Goal: Check status: Check status

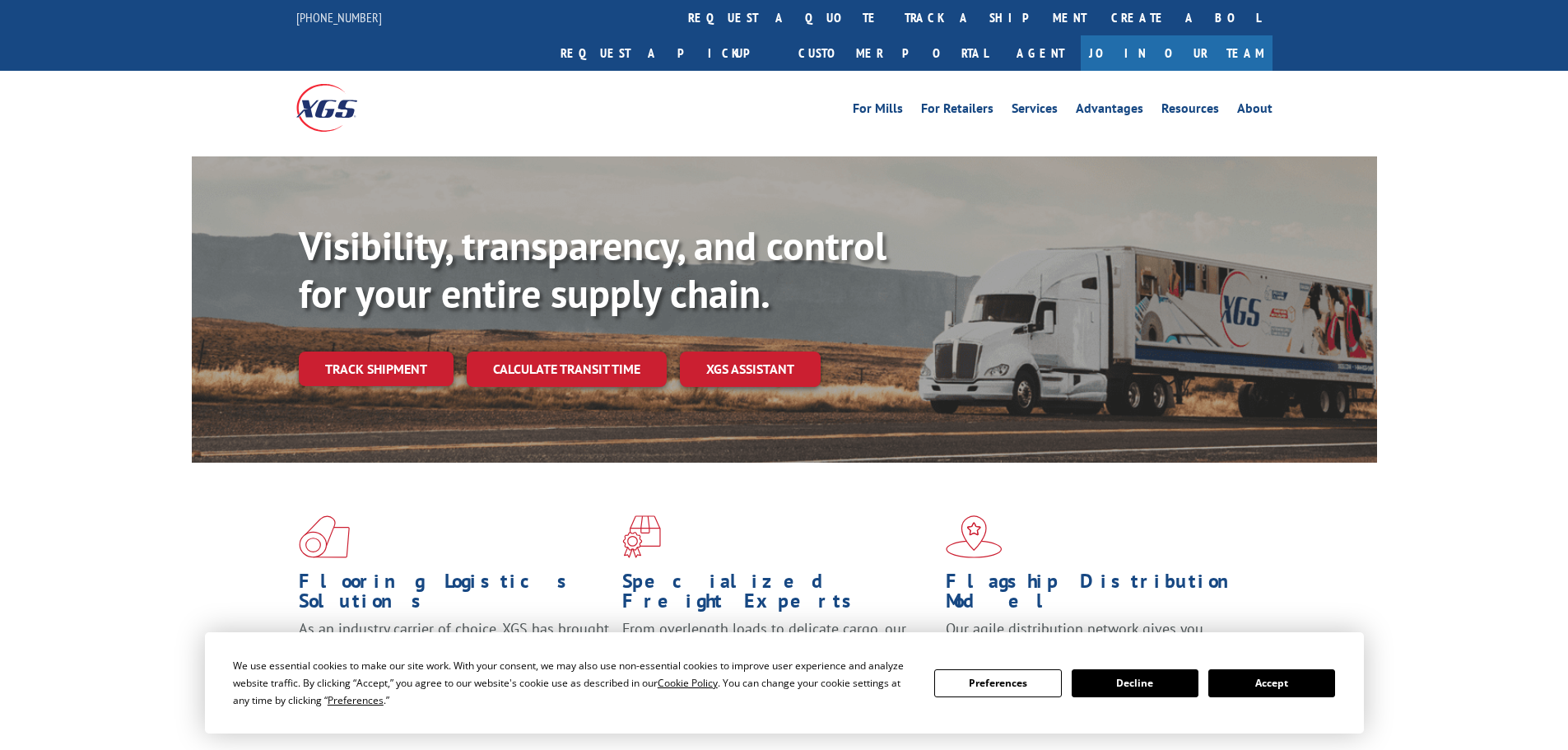
click at [892, 22] on link "track a shipment" at bounding box center [995, 17] width 207 height 35
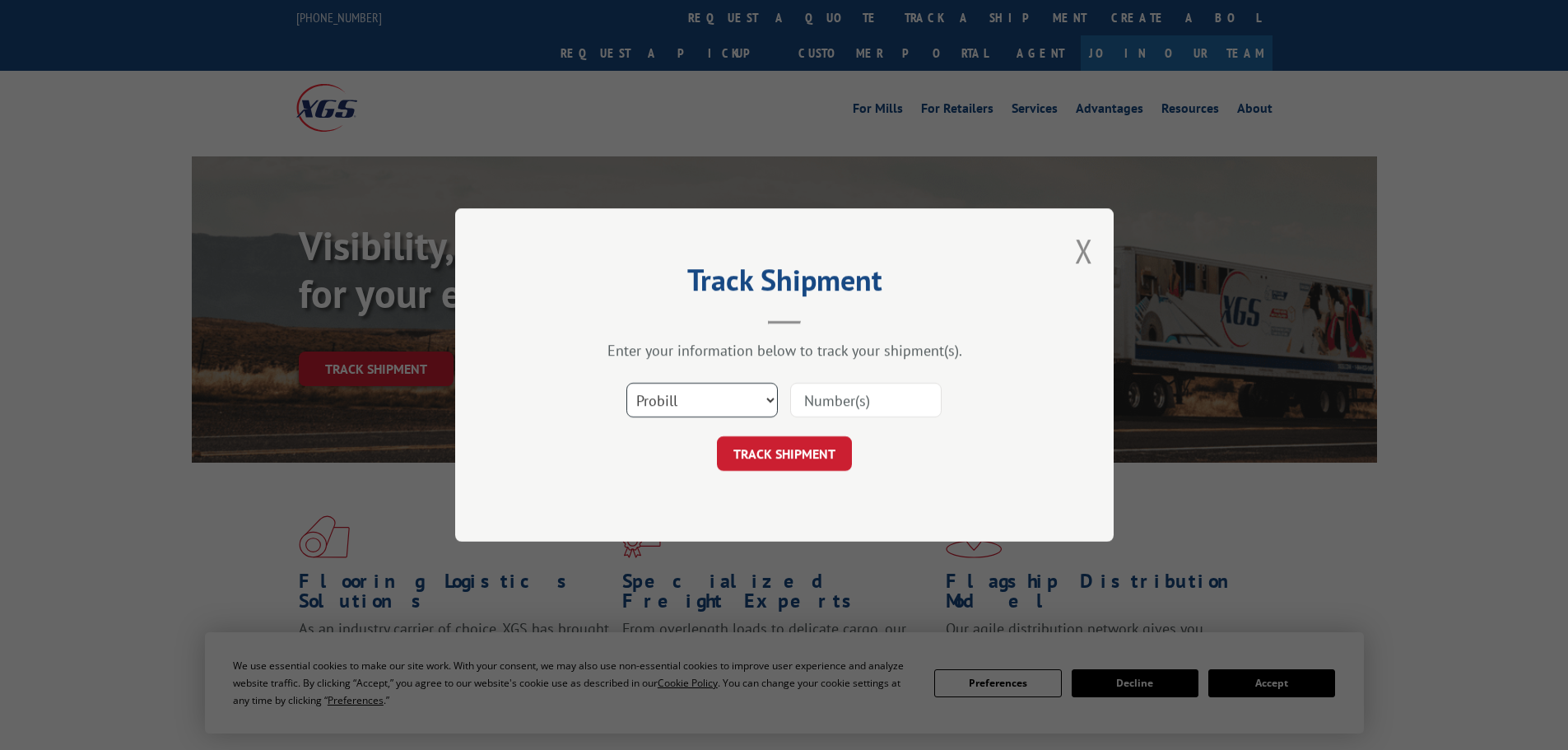
click at [676, 409] on select "Select category... Probill BOL PO" at bounding box center [701, 400] width 151 height 35
select select "po"
click at [626, 382] on select "Select category... Probill BOL PO" at bounding box center [701, 400] width 151 height 35
paste input "296684980"
type input "296684980"
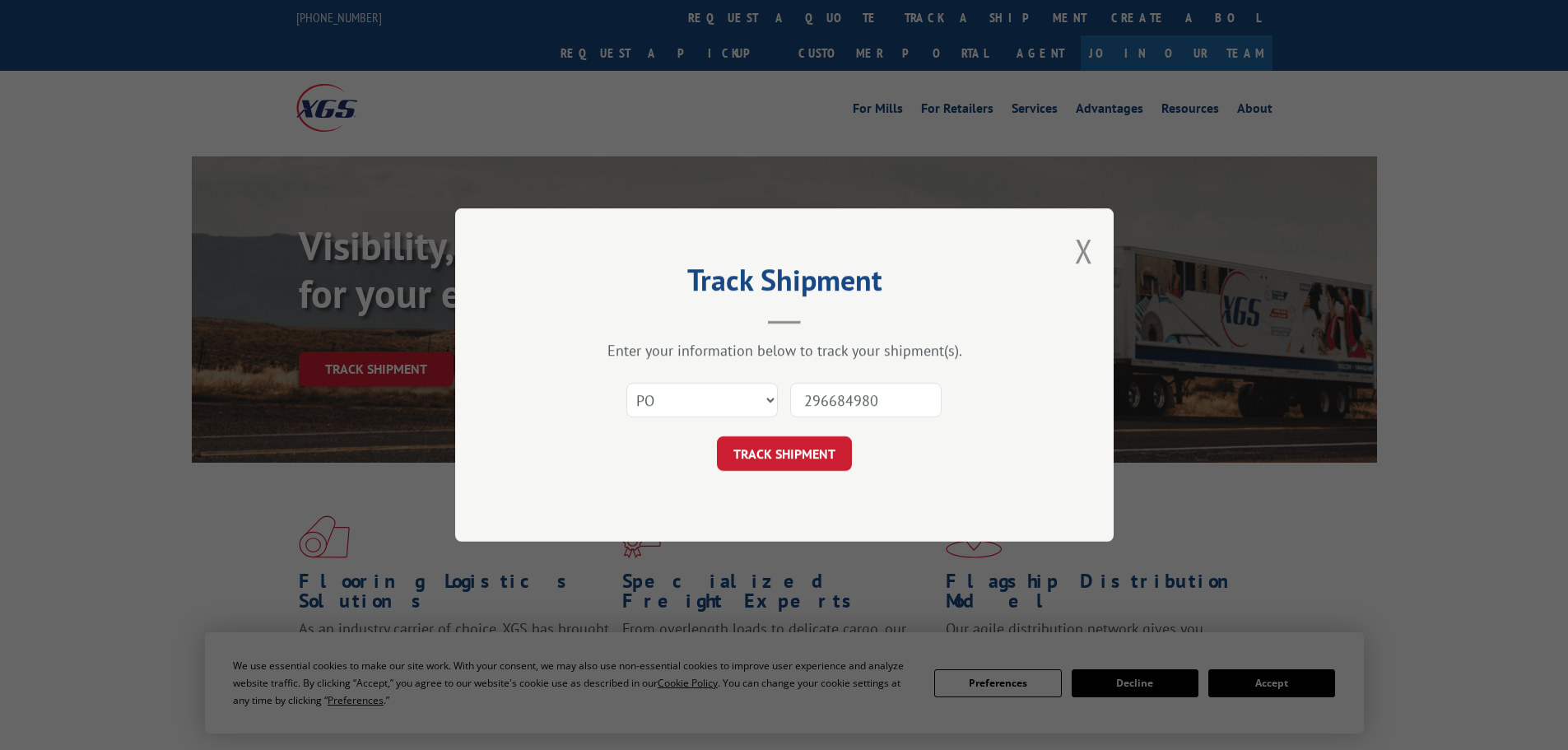
click at [813, 458] on button "TRACK SHIPMENT" at bounding box center [784, 453] width 135 height 35
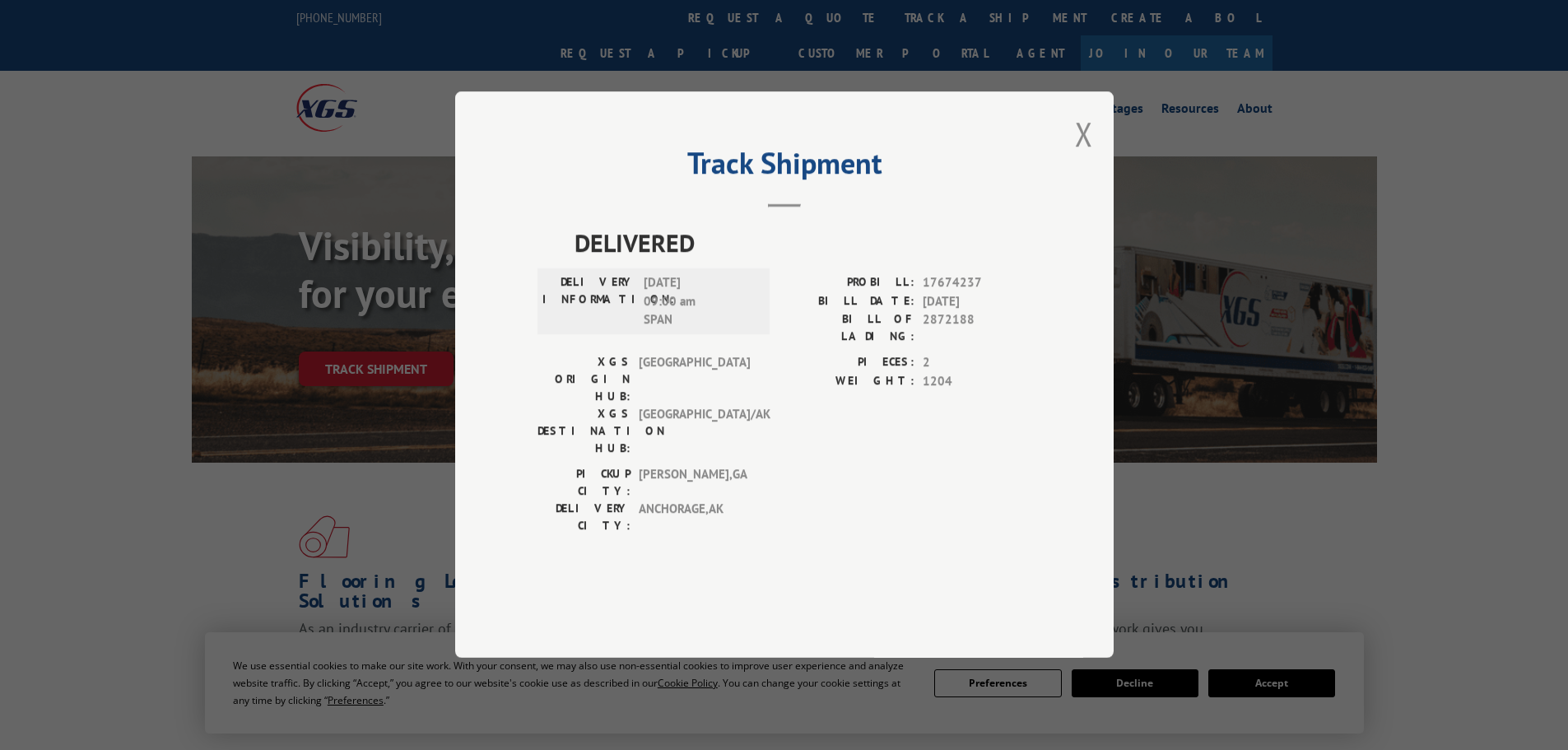
click at [1277, 394] on div "Track Shipment DELIVERED DELIVERY INFORMATION: [DATE] 09:00 am SPAN PROBILL: 17…" at bounding box center [784, 375] width 1568 height 750
click at [547, 73] on div "Track Shipment DELIVERED DELIVERY INFORMATION: [DATE] 09:00 am SPAN PROBILL: 17…" at bounding box center [784, 375] width 1568 height 750
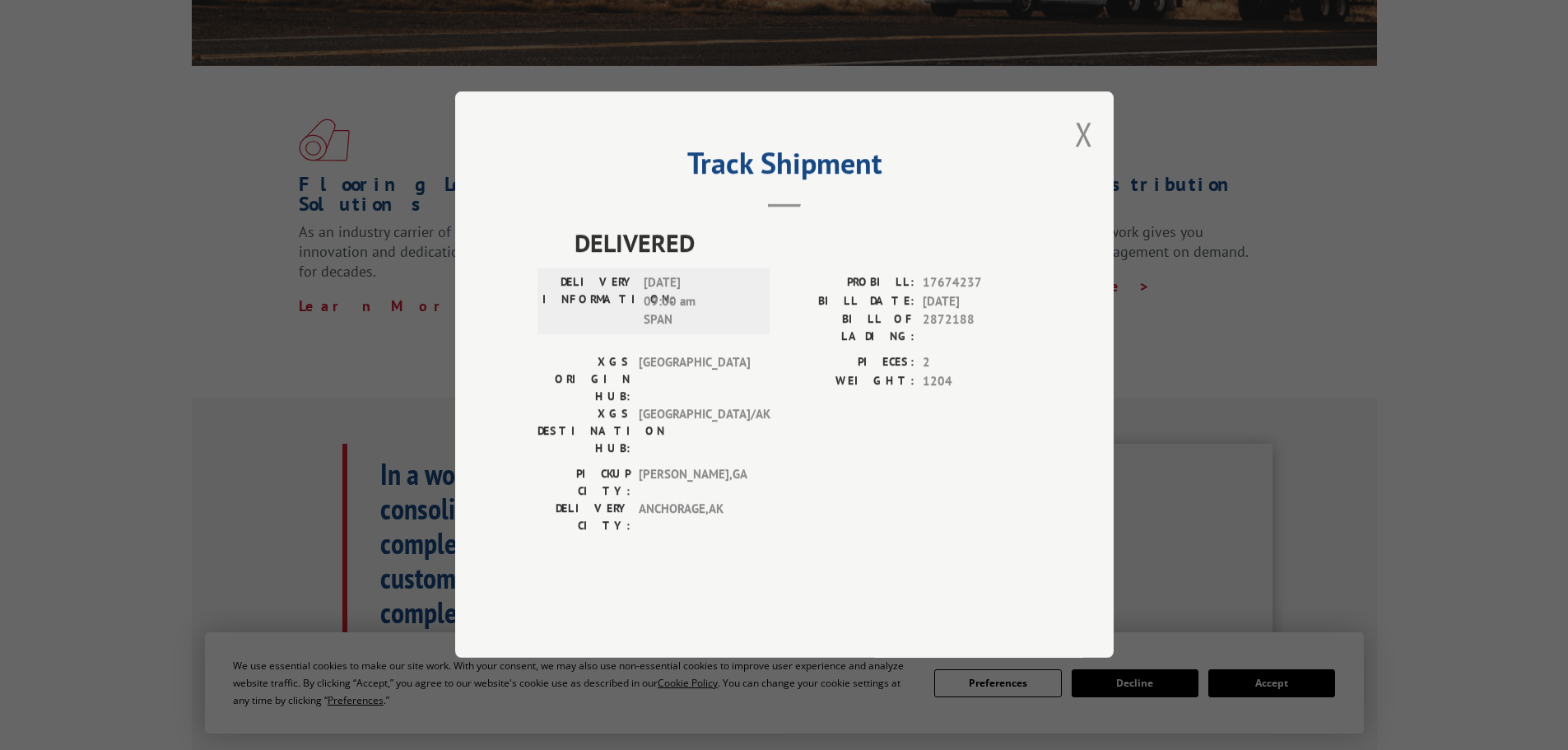
scroll to position [412, 0]
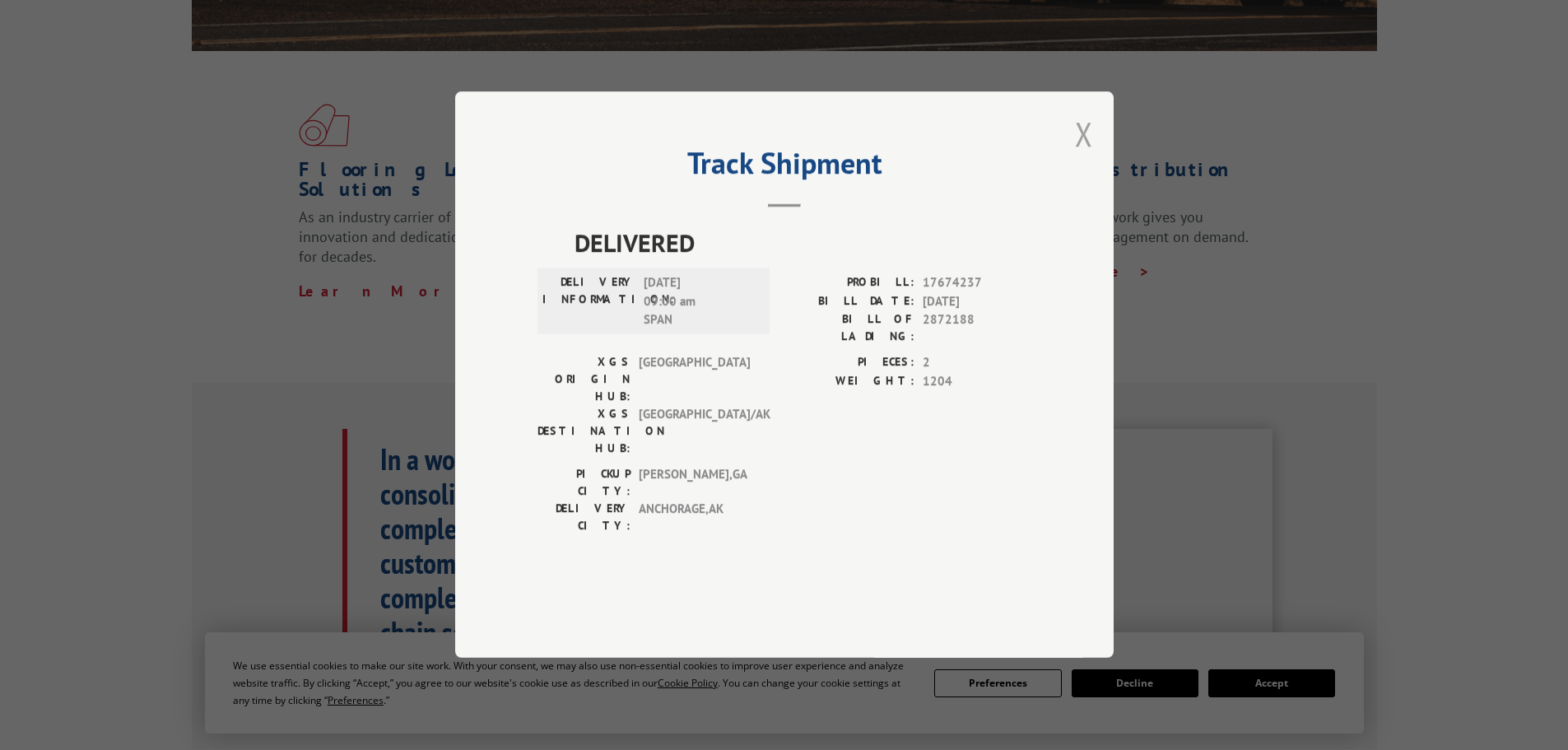
click at [1086, 156] on button "Close modal" at bounding box center [1084, 133] width 18 height 43
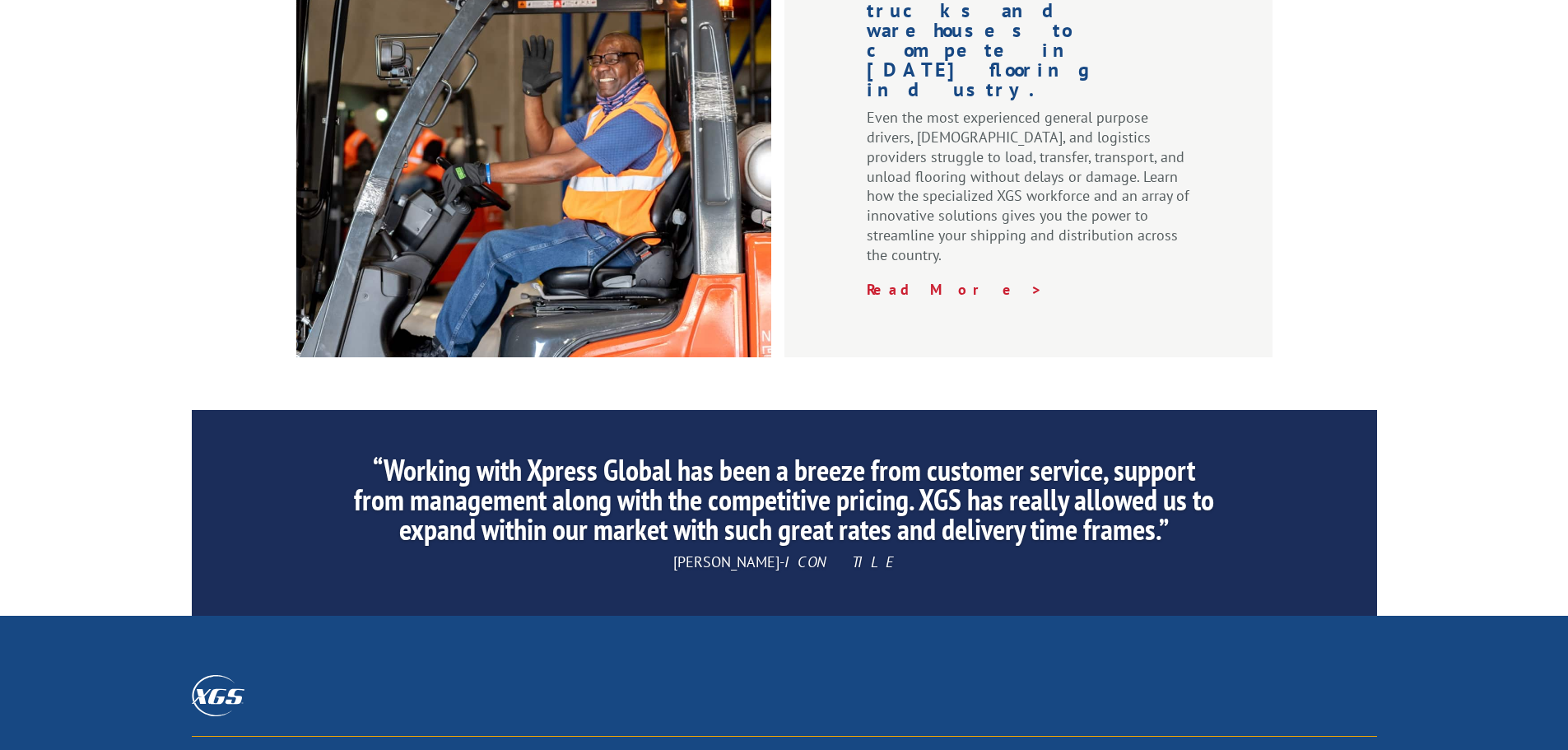
scroll to position [2508, 0]
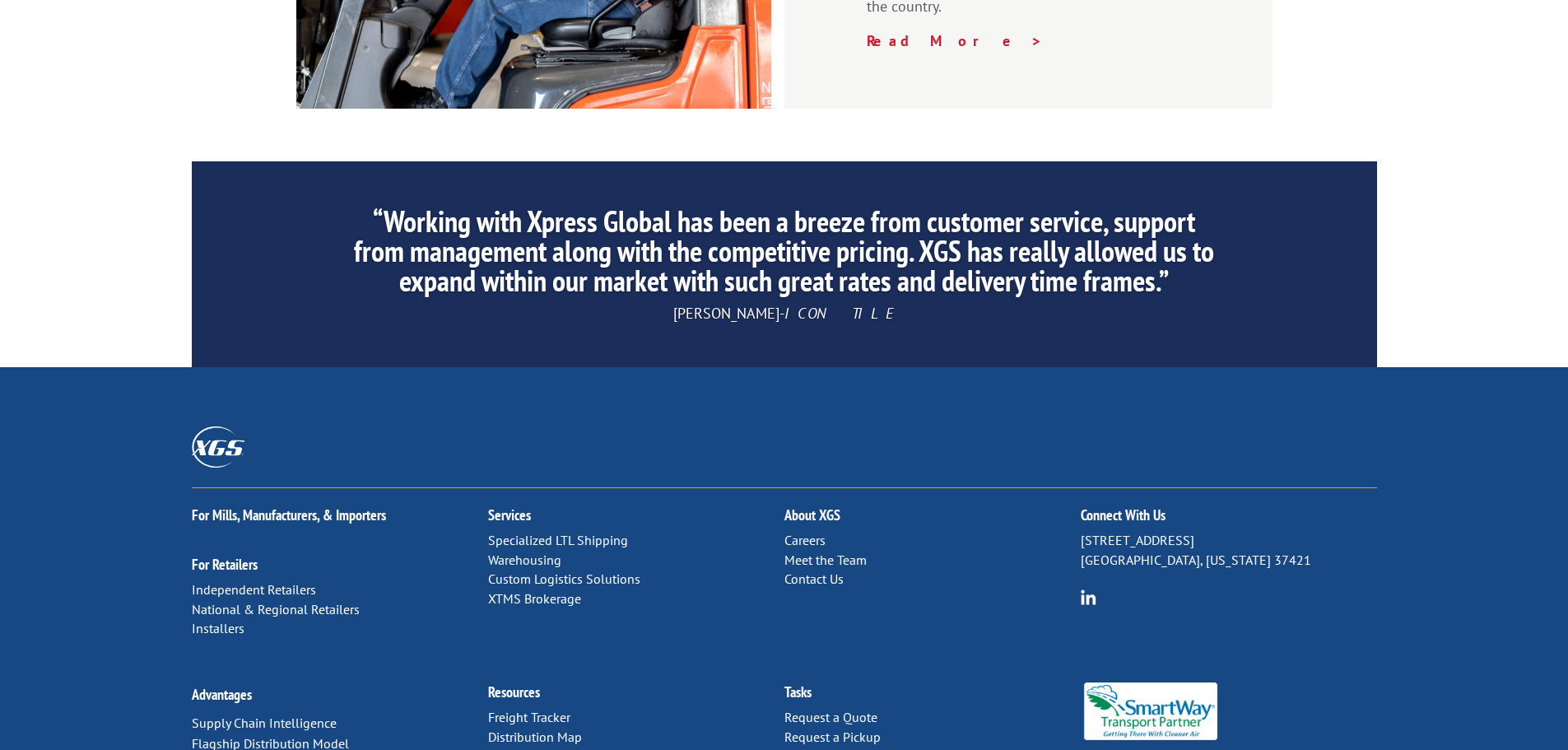
click at [799, 570] on link "Contact Us" at bounding box center [814, 578] width 60 height 16
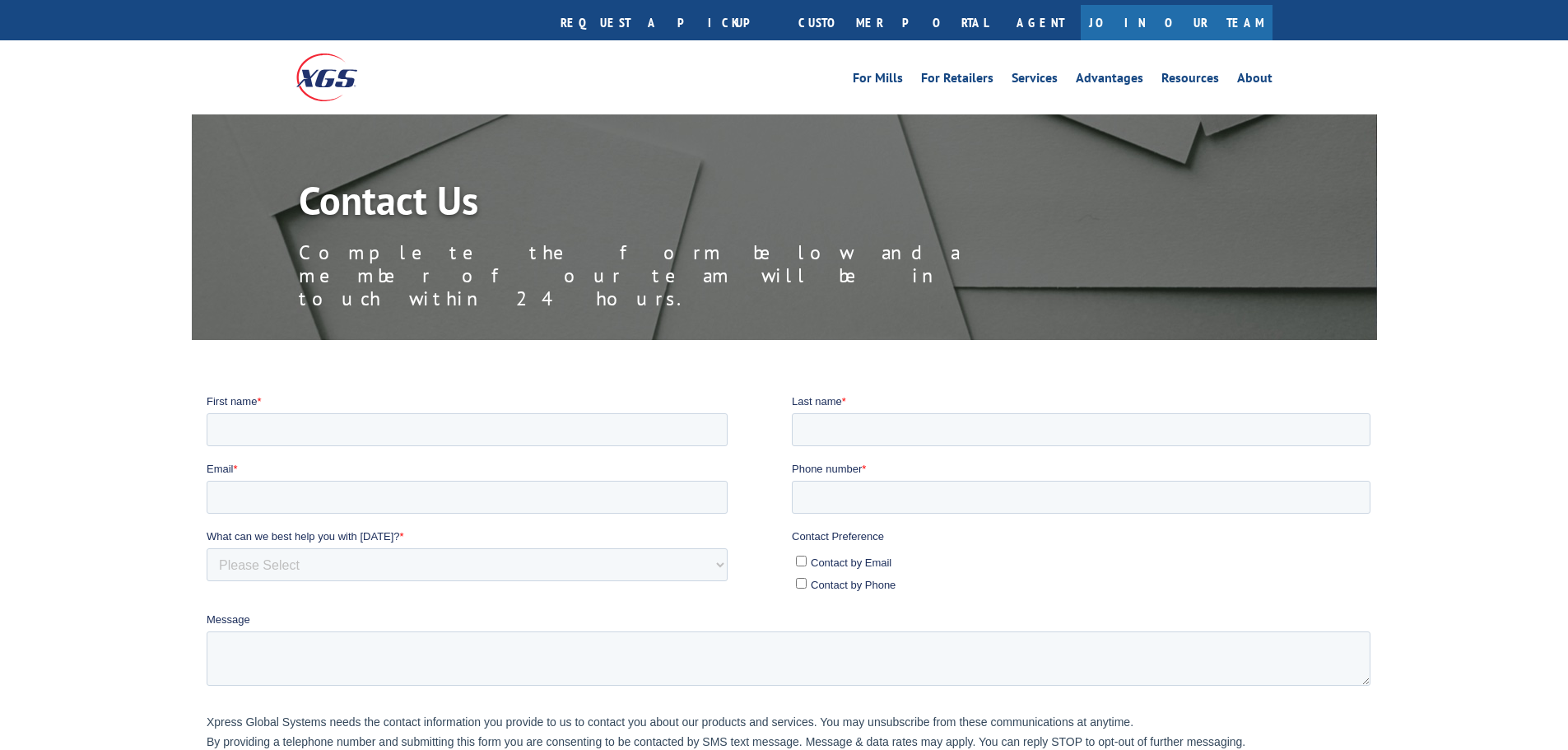
scroll to position [17, 0]
